Goal: Task Accomplishment & Management: Manage account settings

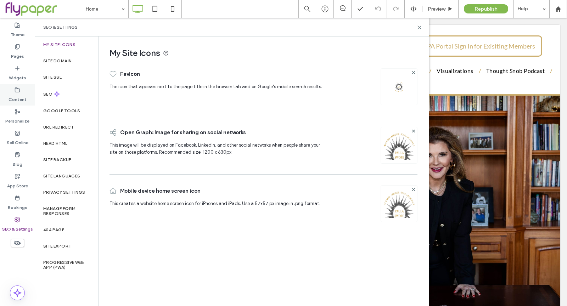
click at [21, 100] on label "Content" at bounding box center [17, 98] width 18 height 10
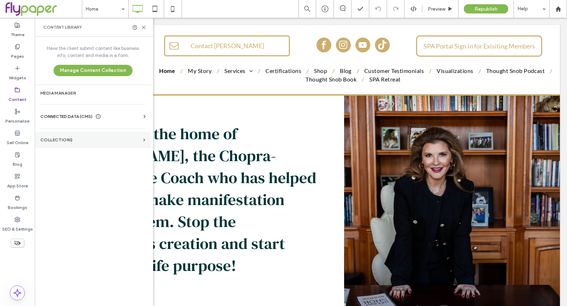
click at [89, 136] on section "Collections" at bounding box center [93, 140] width 116 height 16
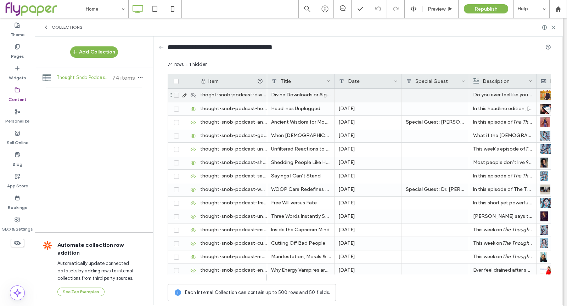
click at [191, 93] on use at bounding box center [193, 95] width 5 height 5
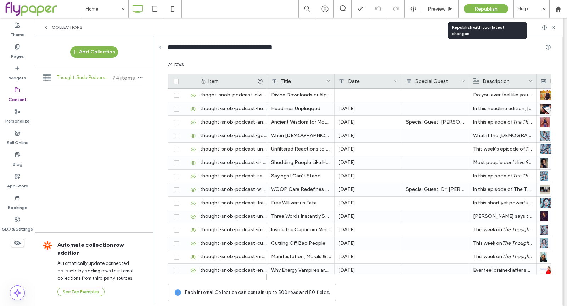
click at [481, 13] on div "Republish" at bounding box center [486, 8] width 44 height 9
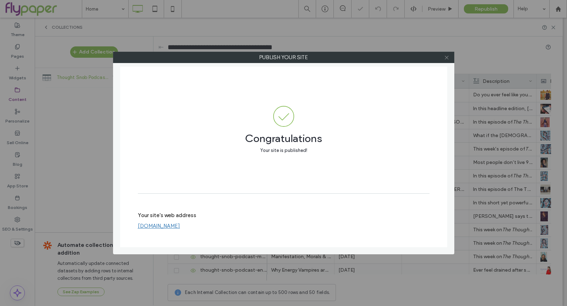
click at [447, 59] on icon at bounding box center [446, 57] width 5 height 5
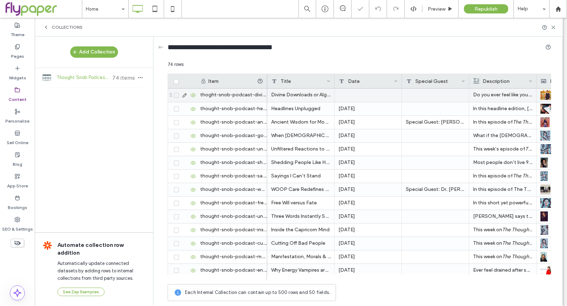
click at [358, 95] on div at bounding box center [367, 95] width 67 height 13
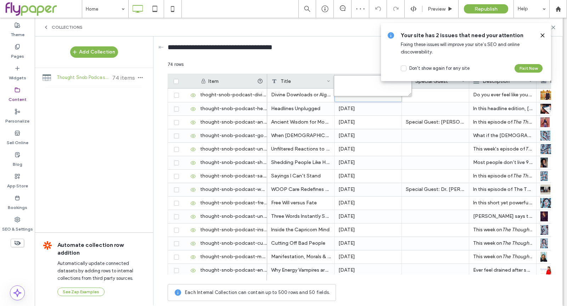
click at [369, 85] on textarea "plain-text-cell" at bounding box center [373, 85] width 78 height 21
type textarea "**********"
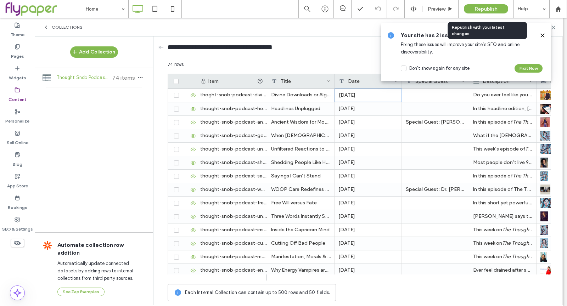
click at [489, 13] on div "Republish" at bounding box center [486, 8] width 44 height 9
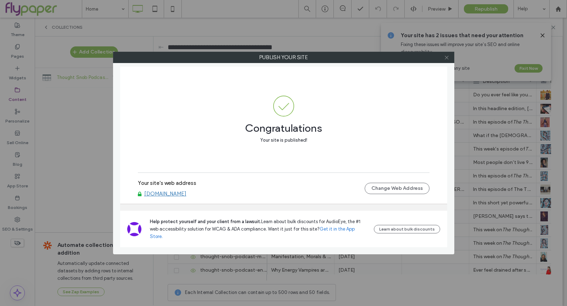
click at [447, 57] on icon at bounding box center [446, 57] width 5 height 5
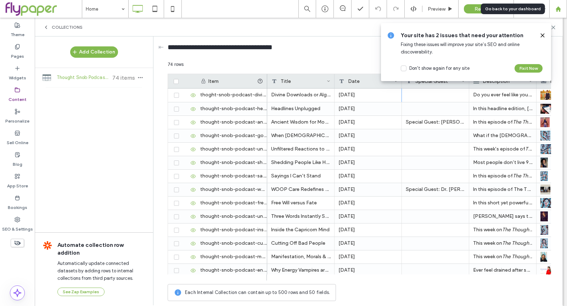
click at [560, 10] on icon at bounding box center [558, 9] width 6 height 6
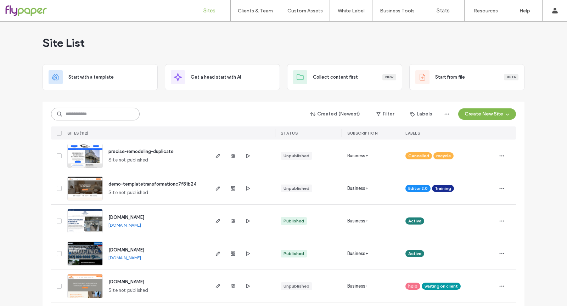
click at [123, 118] on input at bounding box center [95, 114] width 89 height 13
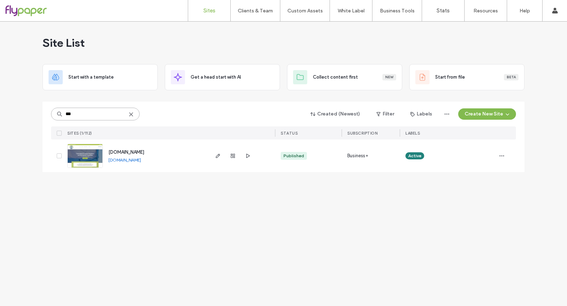
type input "***"
click at [126, 151] on span "[DOMAIN_NAME]" at bounding box center [126, 151] width 36 height 5
type input "***"
click at [504, 157] on icon "button" at bounding box center [502, 156] width 6 height 6
click at [492, 226] on div "Unassign Label" at bounding box center [475, 227] width 63 height 13
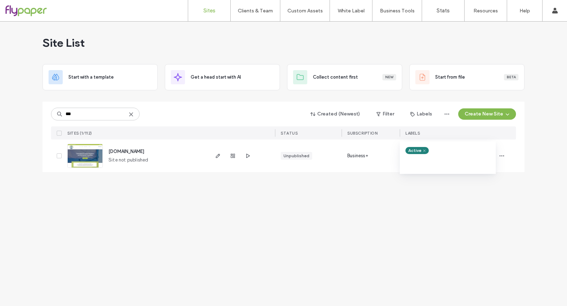
click at [425, 147] on div "Active" at bounding box center [416, 150] width 23 height 7
click at [425, 152] on span at bounding box center [423, 150] width 5 height 5
click at [503, 157] on icon "button" at bounding box center [502, 156] width 6 height 6
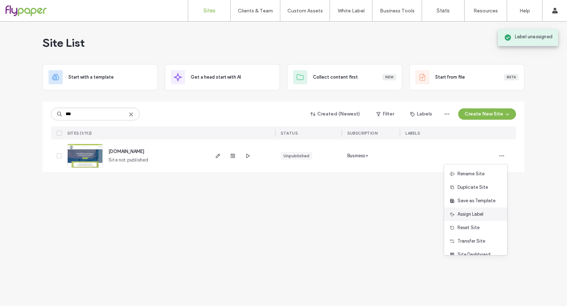
click at [479, 217] on span "Assign Label" at bounding box center [470, 214] width 26 height 7
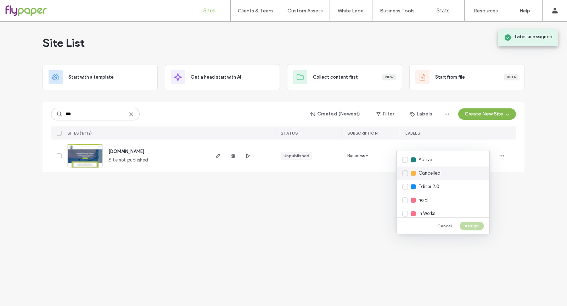
click at [450, 176] on div "Cancelled" at bounding box center [442, 172] width 93 height 13
click at [472, 226] on button "Assign" at bounding box center [471, 226] width 24 height 8
